Goal: Task Accomplishment & Management: Manage account settings

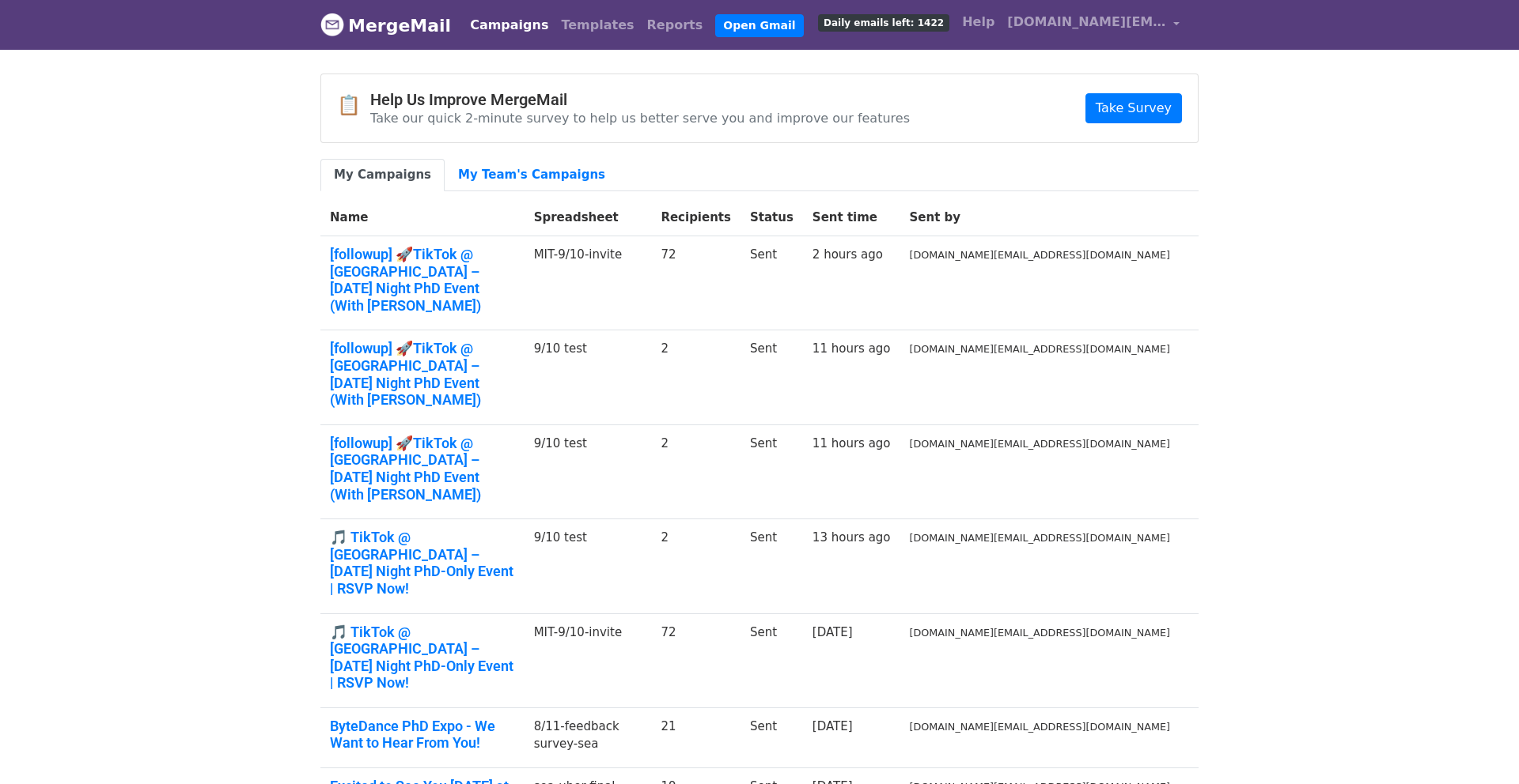
click at [525, 240] on td "[followup] 🚀TikTok @ [GEOGRAPHIC_DATA] – [DATE] Night PhD Event (With [PERSON_N…" at bounding box center [422, 284] width 204 height 94
click at [515, 250] on link "[followup] 🚀TikTok @ [GEOGRAPHIC_DATA] – [DATE] Night PhD Event (With [PERSON_N…" at bounding box center [422, 279] width 185 height 68
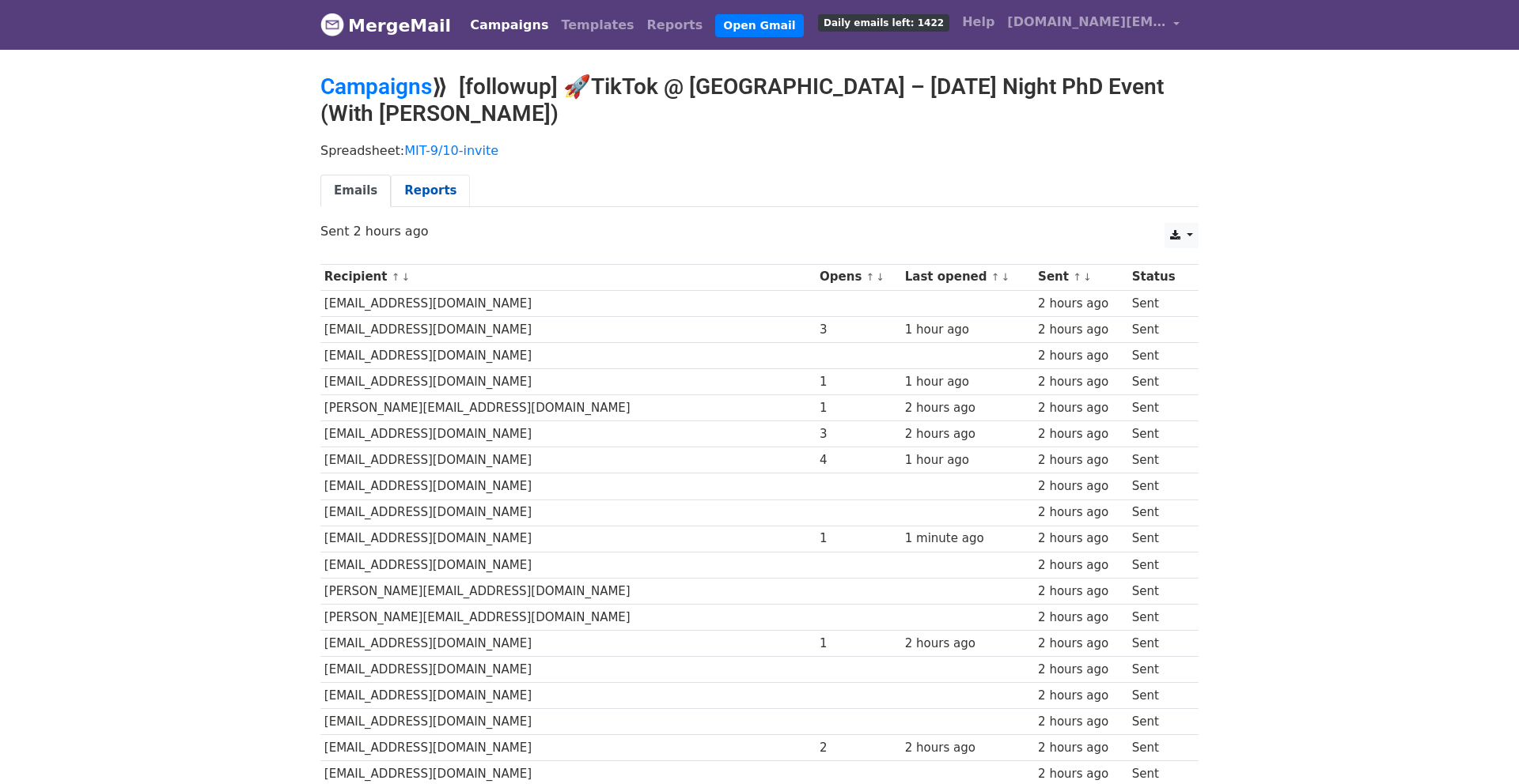
click at [422, 175] on link "Reports" at bounding box center [429, 191] width 79 height 33
